Goal: Task Accomplishment & Management: Use online tool/utility

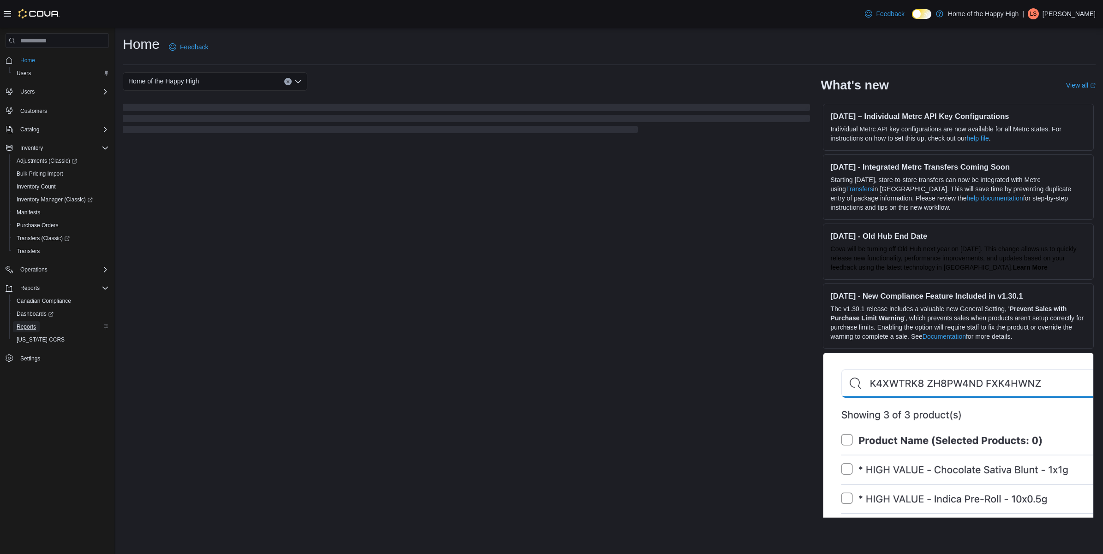
click at [26, 323] on span "Reports" at bounding box center [26, 326] width 19 height 7
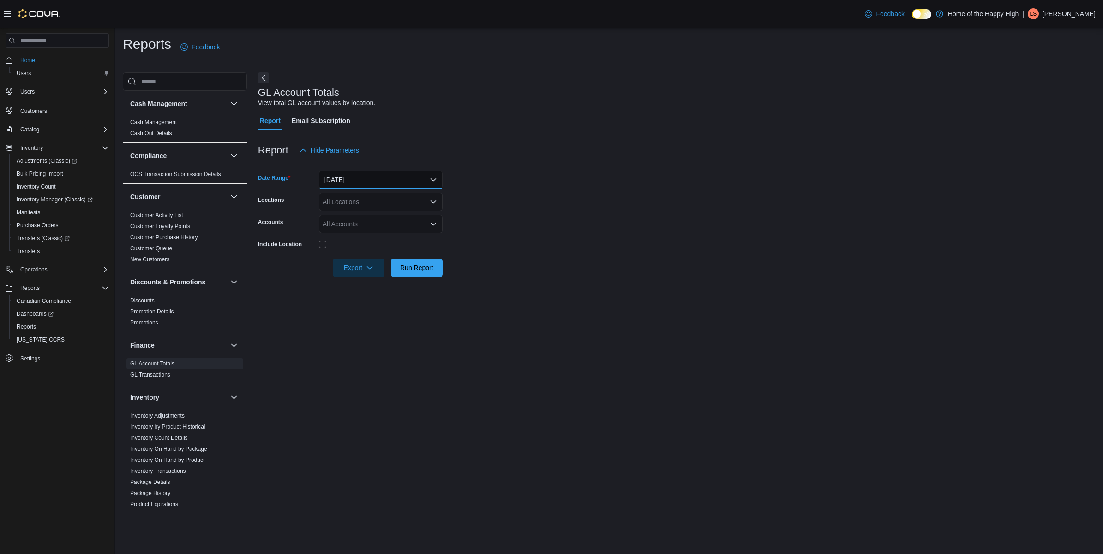
click at [391, 181] on button "Yesterday" at bounding box center [381, 180] width 124 height 18
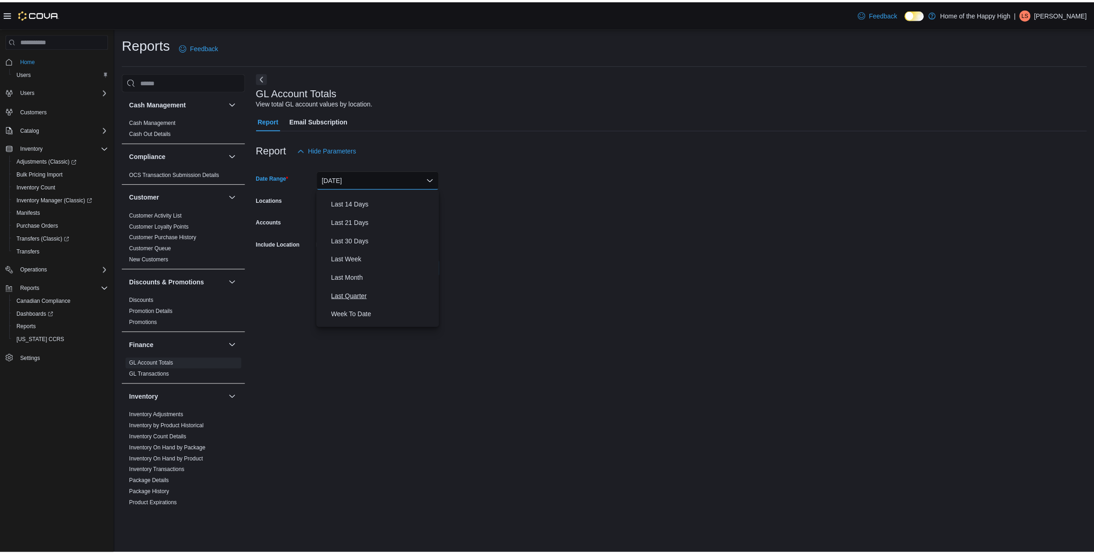
scroll to position [115, 0]
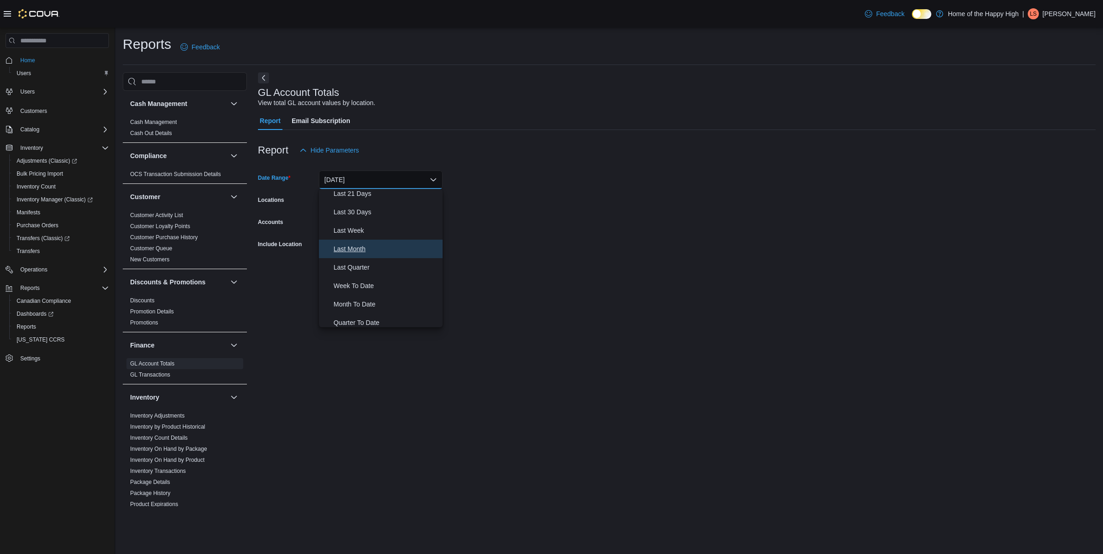
click at [361, 248] on span "Last Month" at bounding box center [386, 249] width 105 height 11
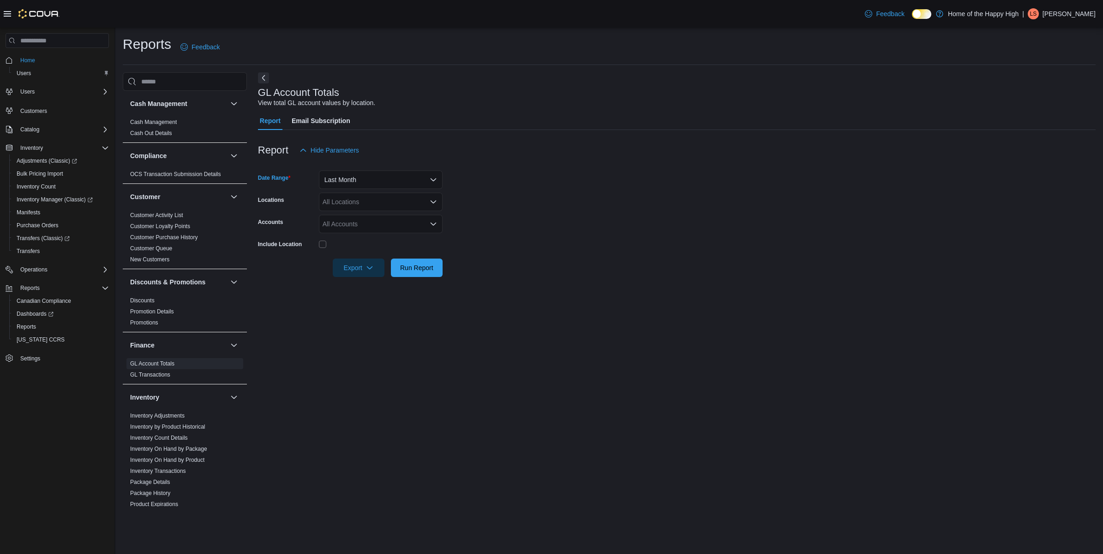
click at [344, 201] on div "All Locations" at bounding box center [381, 202] width 124 height 18
type input "****"
click at [381, 217] on span "Beaumont - Chaleureuse - Pop's Cannabis" at bounding box center [413, 217] width 123 height 9
drag, startPoint x: 567, startPoint y: 259, endPoint x: 501, endPoint y: 316, distance: 87.3
click at [566, 260] on form "Date Range Last Month Locations Beaumont - Chaleureuse - Pop's Cannabis Account…" at bounding box center [676, 219] width 837 height 118
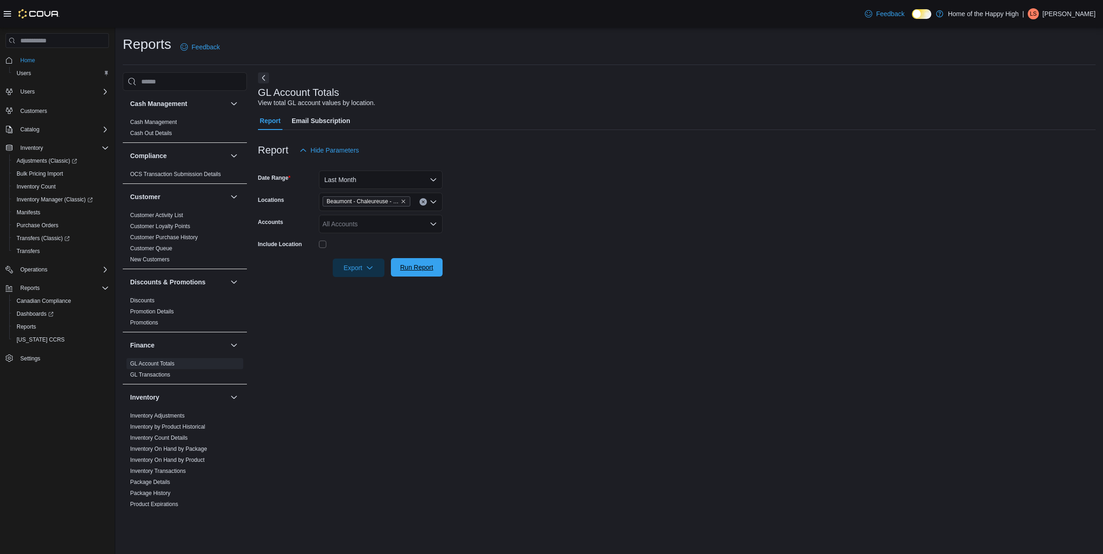
click at [416, 271] on span "Run Report" at bounding box center [416, 267] width 33 height 9
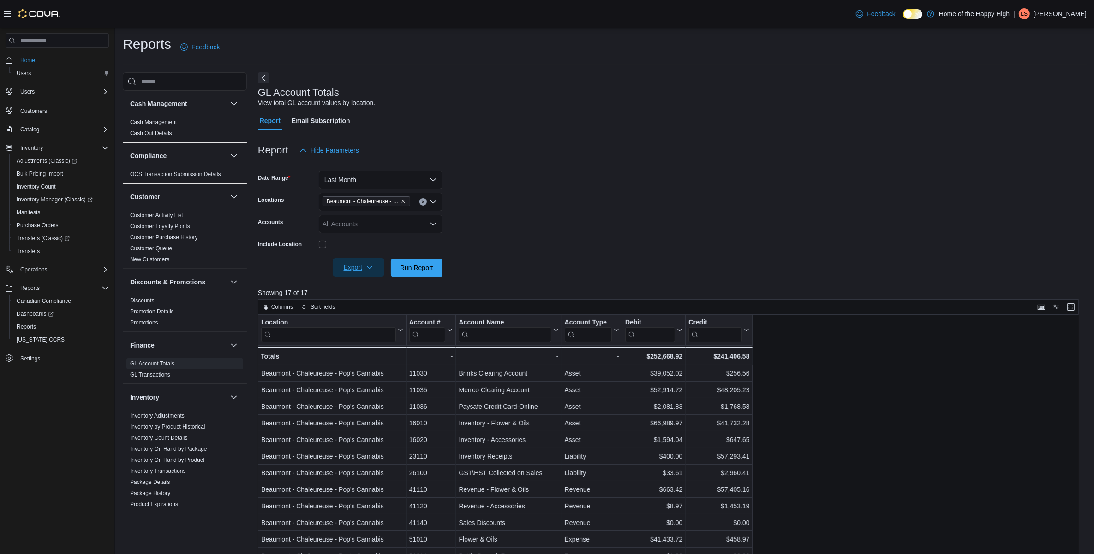
click at [356, 271] on span "Export" at bounding box center [358, 267] width 41 height 18
click at [361, 289] on span "Export to Excel" at bounding box center [360, 286] width 42 height 7
